Goal: Information Seeking & Learning: Learn about a topic

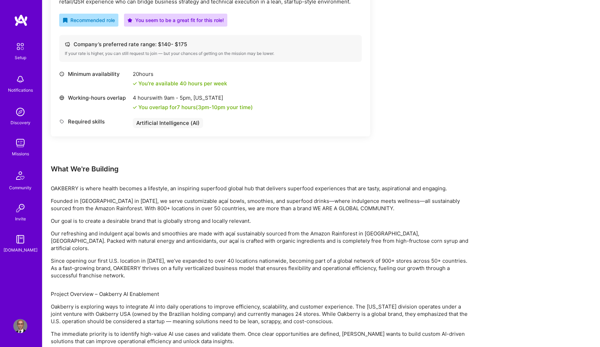
scroll to position [269, 0]
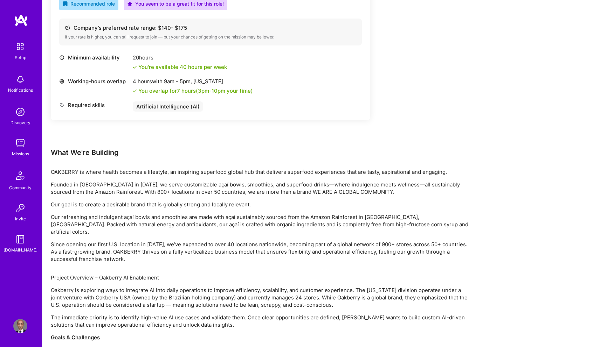
click at [67, 170] on p "OAKBERRY is where health becomes a lifestyle, an inspiring superfood global hub…" at bounding box center [261, 171] width 420 height 7
click at [166, 190] on p "Founded in [GEOGRAPHIC_DATA] in [DATE], we serve customizable açaí bowls, smoot…" at bounding box center [261, 188] width 420 height 15
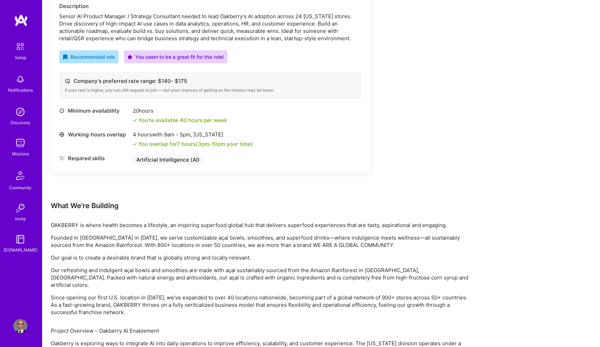
scroll to position [295, 0]
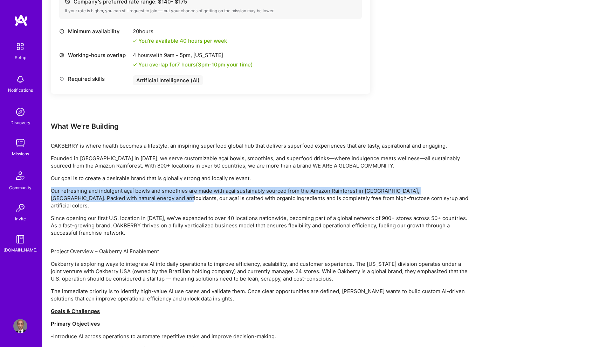
drag, startPoint x: 52, startPoint y: 186, endPoint x: 125, endPoint y: 196, distance: 73.8
click at [125, 196] on div "OAKBERRY is where health becomes a lifestyle, an inspiring superfood global hub…" at bounding box center [261, 189] width 420 height 95
click at [125, 196] on p "Our refreshing and indulgent açaí bowls and smoothies are made with açaí sustai…" at bounding box center [261, 198] width 420 height 22
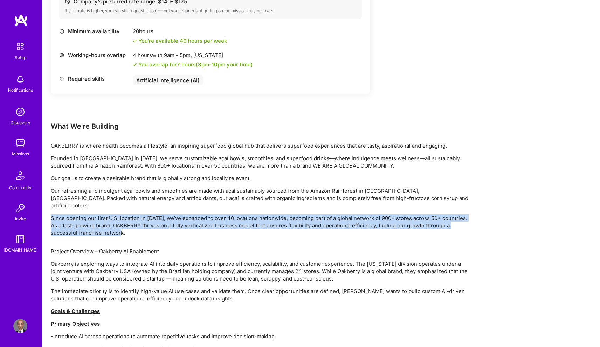
drag, startPoint x: 99, startPoint y: 205, endPoint x: 121, endPoint y: 227, distance: 31.4
click at [121, 227] on div "OAKBERRY is where health becomes a lifestyle, an inspiring superfood global hub…" at bounding box center [261, 189] width 420 height 95
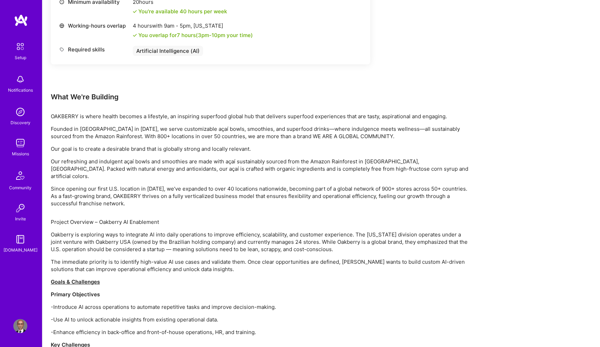
click at [91, 206] on div "Earn tokens for inviting a new [PERSON_NAME] to this mission Do you know the pe…" at bounding box center [261, 326] width 420 height 1097
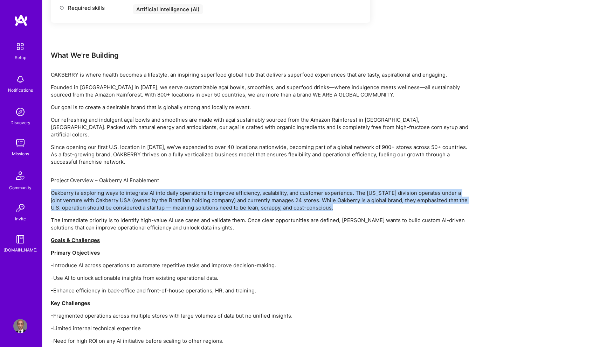
drag, startPoint x: 57, startPoint y: 180, endPoint x: 350, endPoint y: 198, distance: 293.6
click at [350, 200] on p "Oakberry is exploring ways to integrate AI into daily operations to improve eff…" at bounding box center [261, 200] width 420 height 22
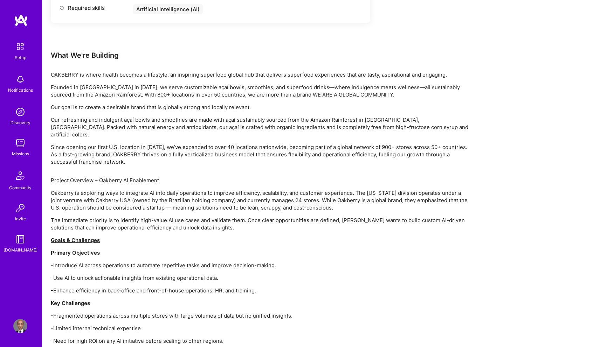
drag, startPoint x: 325, startPoint y: 203, endPoint x: 342, endPoint y: 200, distance: 16.8
click at [342, 200] on p "Oakberry is exploring ways to integrate AI into daily operations to improve eff…" at bounding box center [261, 200] width 420 height 22
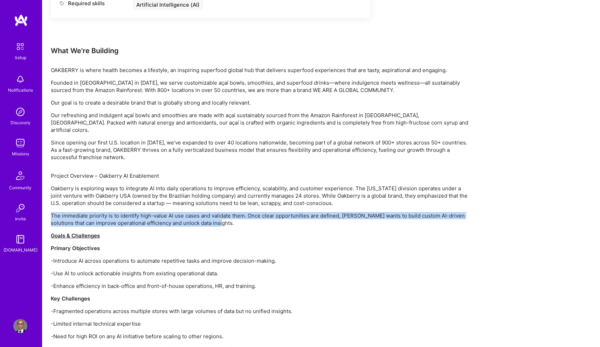
drag, startPoint x: 225, startPoint y: 215, endPoint x: 46, endPoint y: 211, distance: 179.0
click at [46, 211] on div "Earn tokens for inviting a new [PERSON_NAME] to this mission Do you know the pe…" at bounding box center [320, 284] width 557 height 1122
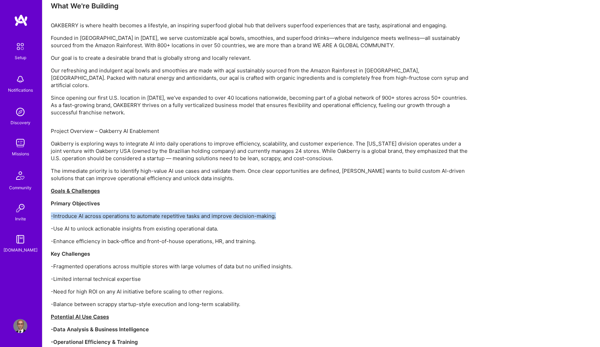
drag, startPoint x: 284, startPoint y: 209, endPoint x: 45, endPoint y: 211, distance: 239.2
click at [45, 211] on div "Earn tokens for inviting a new [PERSON_NAME] to this mission Do you know the pe…" at bounding box center [320, 240] width 557 height 1122
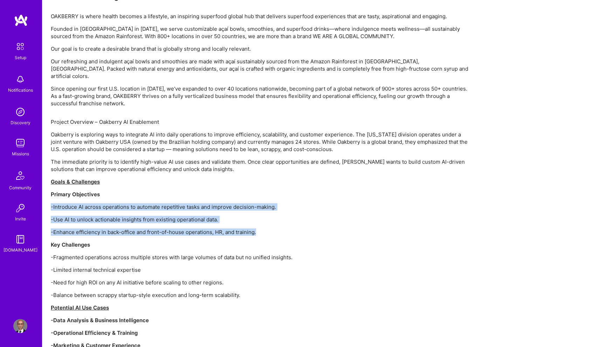
drag, startPoint x: 264, startPoint y: 224, endPoint x: 49, endPoint y: 201, distance: 215.8
click at [49, 201] on div "Earn tokens for inviting a new [PERSON_NAME] to this mission Do you know the pe…" at bounding box center [320, 230] width 557 height 1122
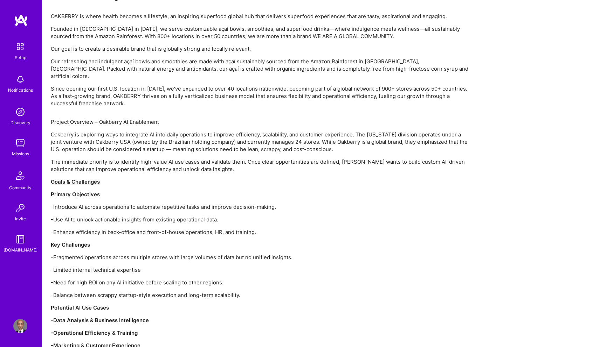
click at [128, 241] on p "Key Challenges" at bounding box center [261, 244] width 420 height 7
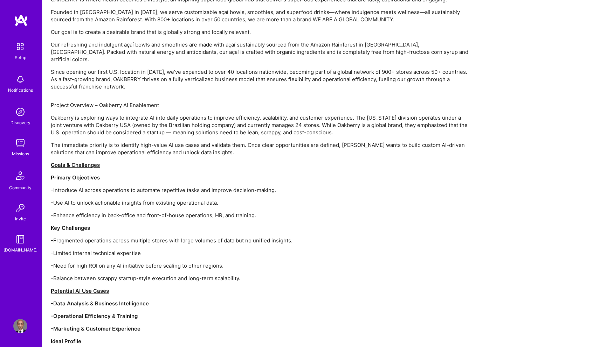
scroll to position [458, 0]
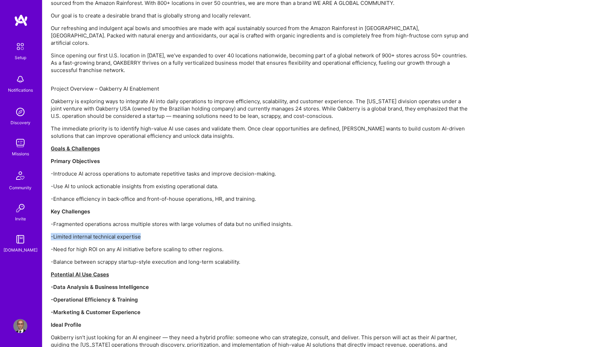
drag, startPoint x: 52, startPoint y: 229, endPoint x: 172, endPoint y: 229, distance: 119.7
click at [172, 233] on p "-Limited internal technical expertise" at bounding box center [261, 236] width 420 height 7
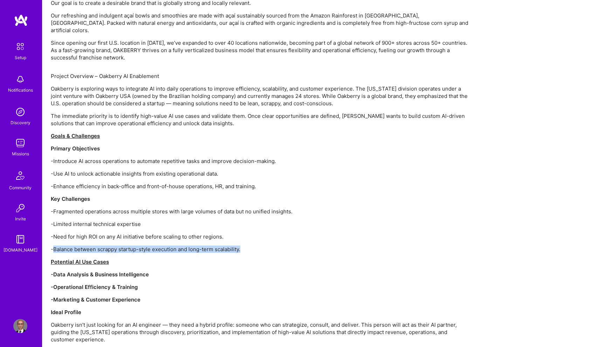
drag, startPoint x: 54, startPoint y: 242, endPoint x: 249, endPoint y: 243, distance: 195.4
click at [249, 246] on p "-Balance between scrappy startup-style execution and long-term scalability." at bounding box center [261, 249] width 420 height 7
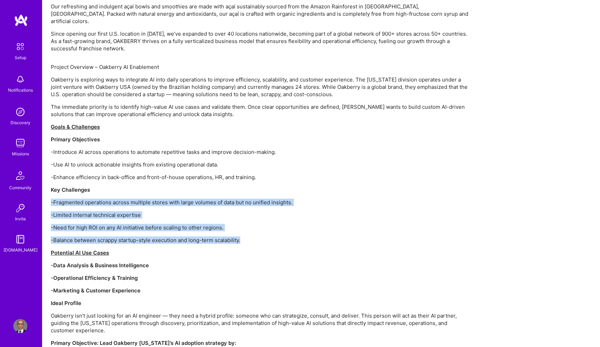
drag, startPoint x: 248, startPoint y: 237, endPoint x: 47, endPoint y: 190, distance: 206.1
click at [47, 190] on div "Earn tokens for inviting a new [PERSON_NAME] to this mission Do you know the pe…" at bounding box center [320, 175] width 557 height 1122
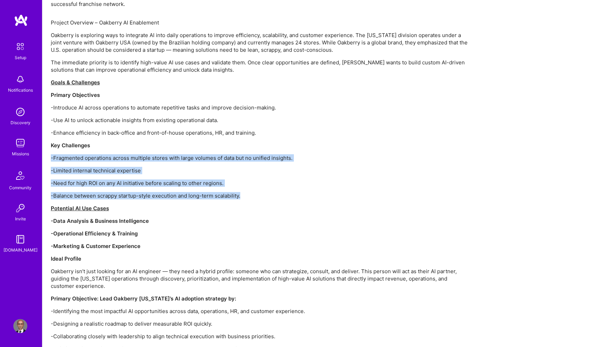
scroll to position [555, 0]
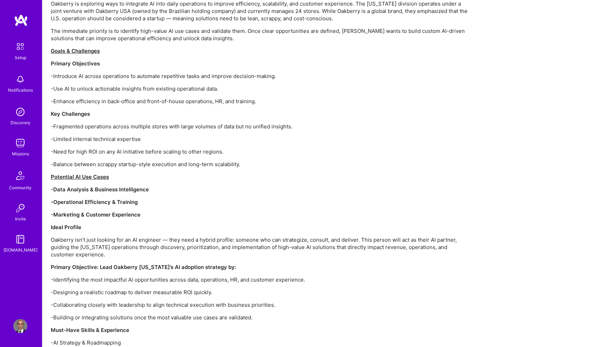
click at [100, 246] on p "Oakberry isn’t just looking for an AI engineer — they need a hybrid profile: so…" at bounding box center [261, 247] width 420 height 22
drag, startPoint x: 106, startPoint y: 244, endPoint x: 81, endPoint y: 253, distance: 26.7
click at [81, 253] on div "Project Overview – Oakberry AI Enablement Oakberry is exploring ways to integra…" at bounding box center [261, 305] width 420 height 637
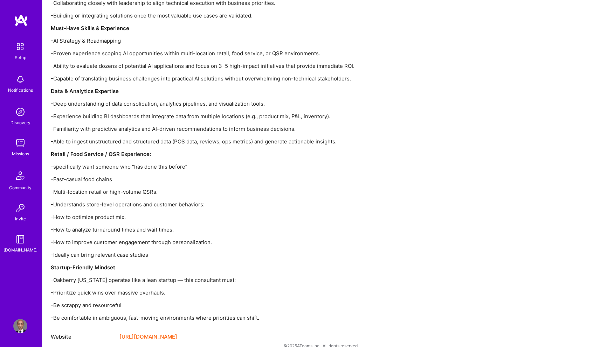
scroll to position [861, 0]
